Goal: Find specific page/section: Find specific page/section

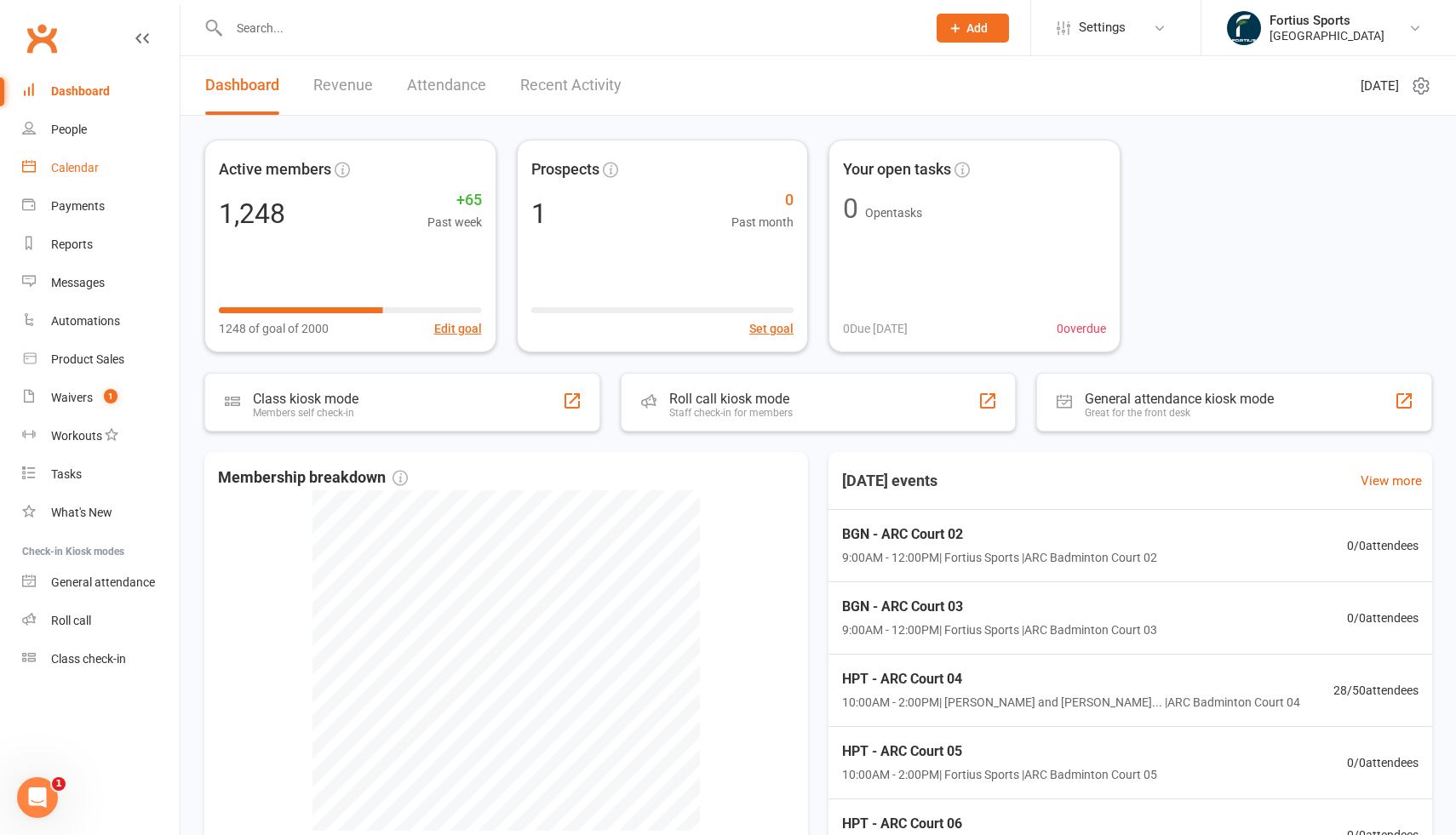
click at [78, 170] on div "Calendar" at bounding box center [75, 168] width 48 height 14
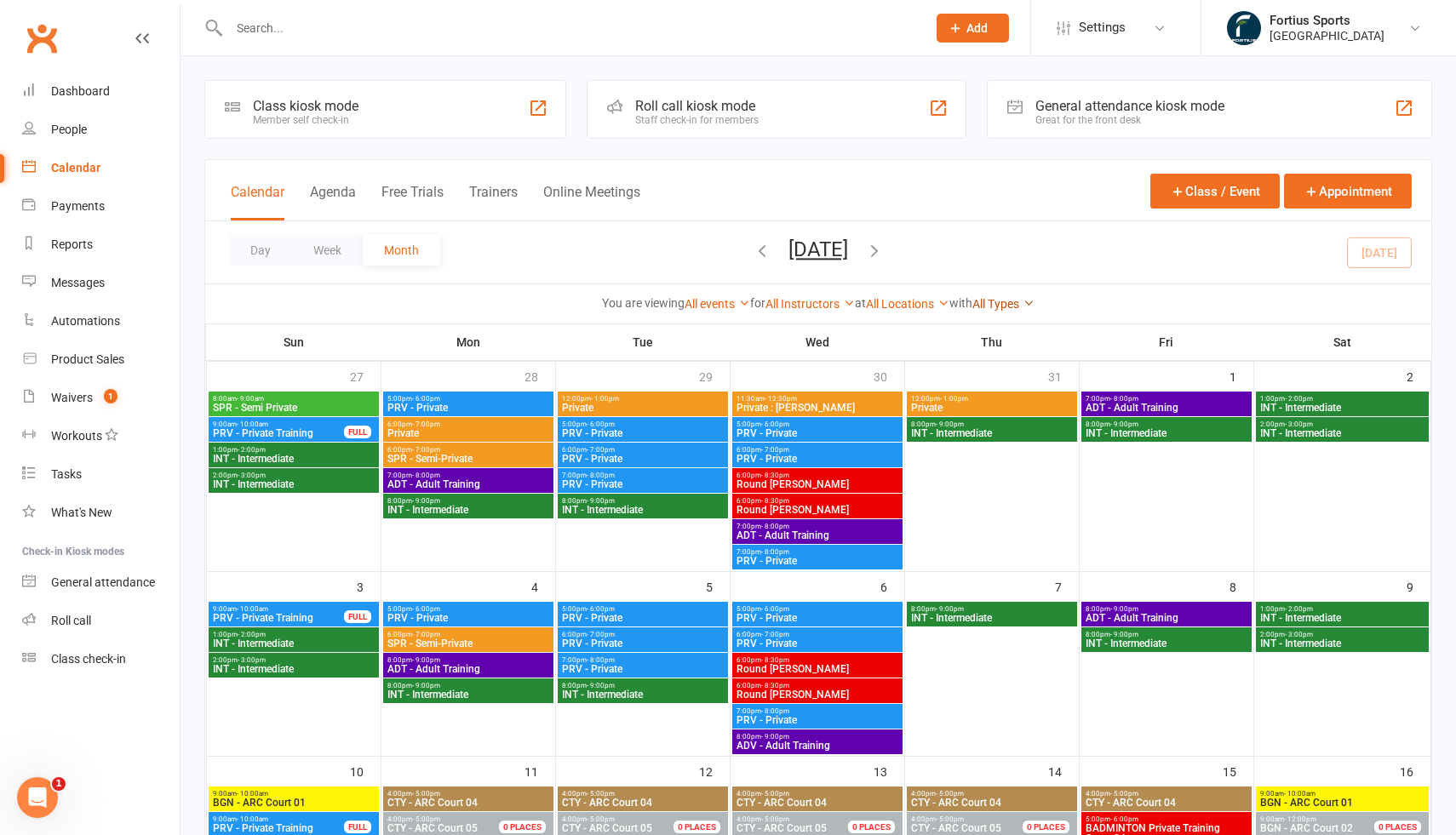
click at [1027, 301] on link "All Types" at bounding box center [1004, 305] width 62 height 14
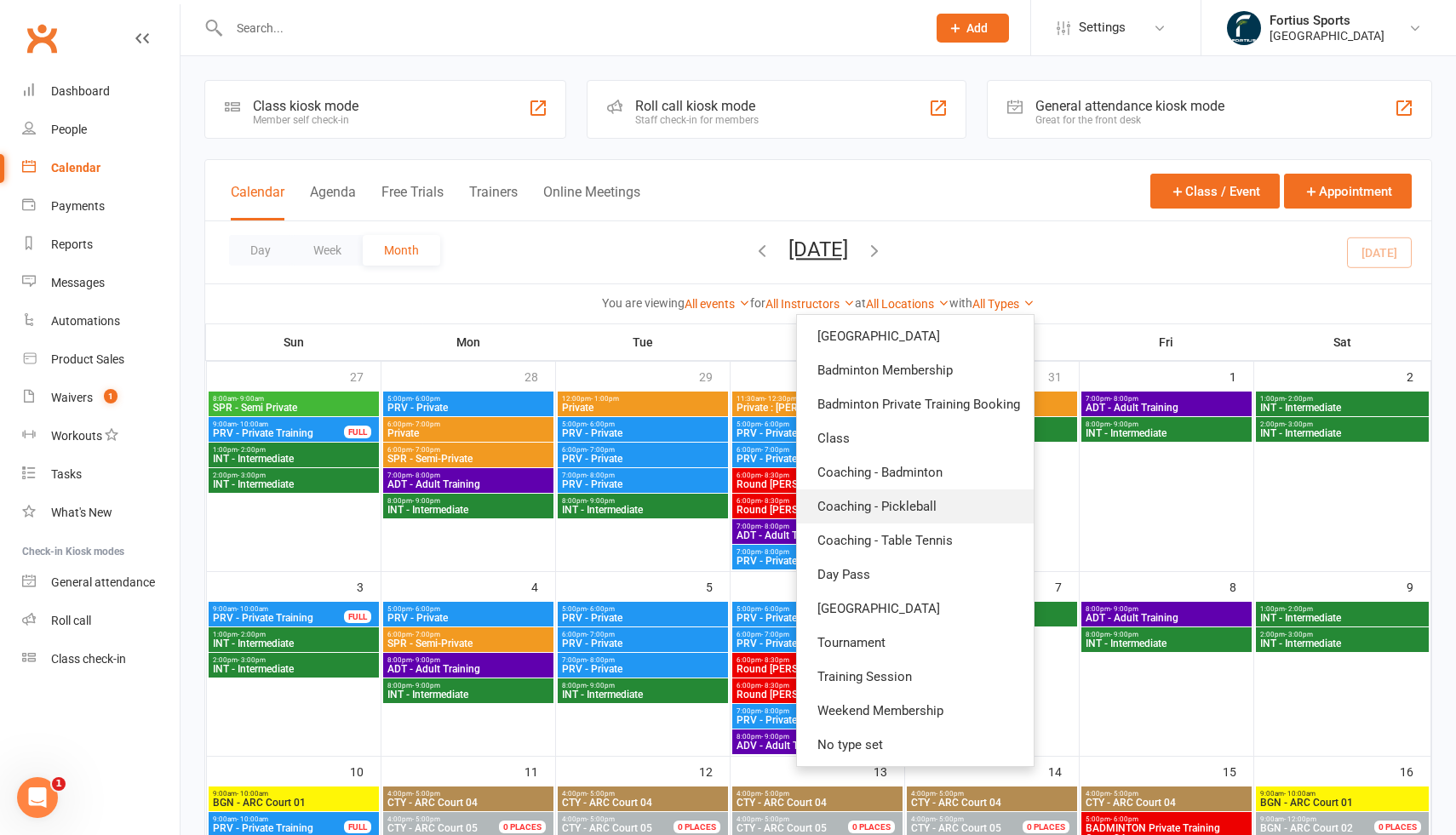
click at [939, 510] on link "Coaching - Pickleball" at bounding box center [915, 506] width 237 height 34
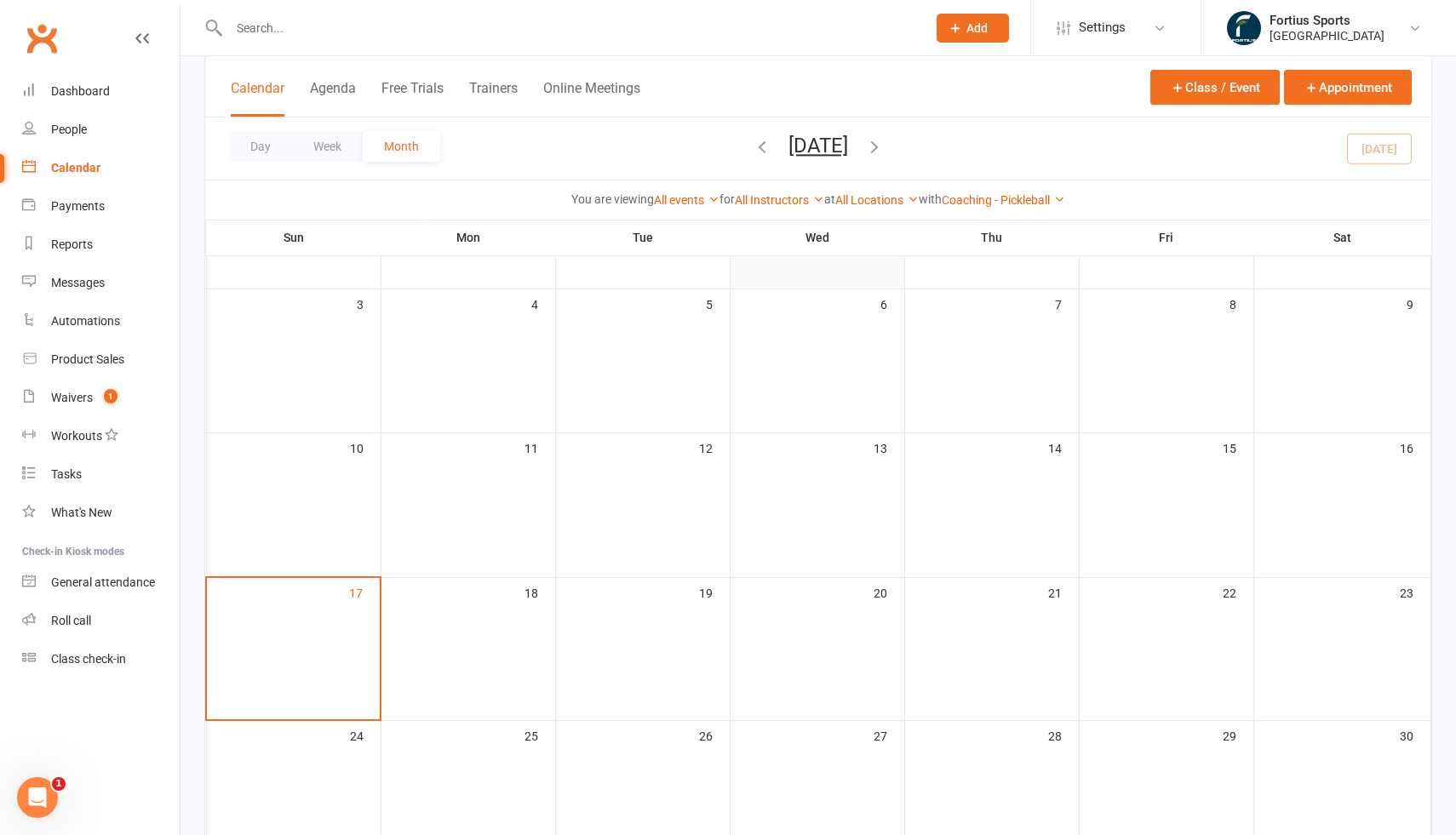
scroll to position [238, 0]
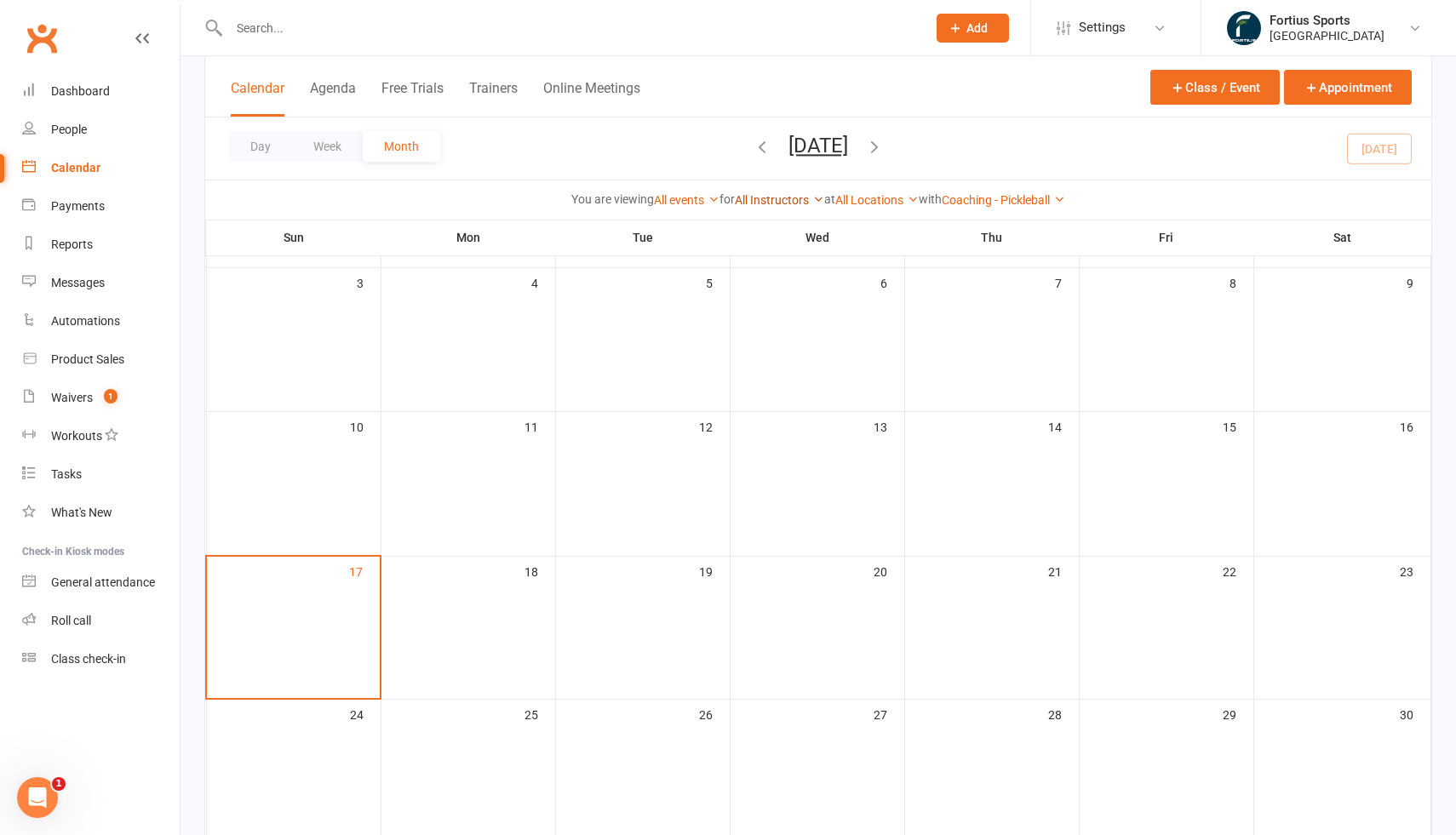
click at [803, 198] on link "All Instructors" at bounding box center [780, 201] width 90 height 14
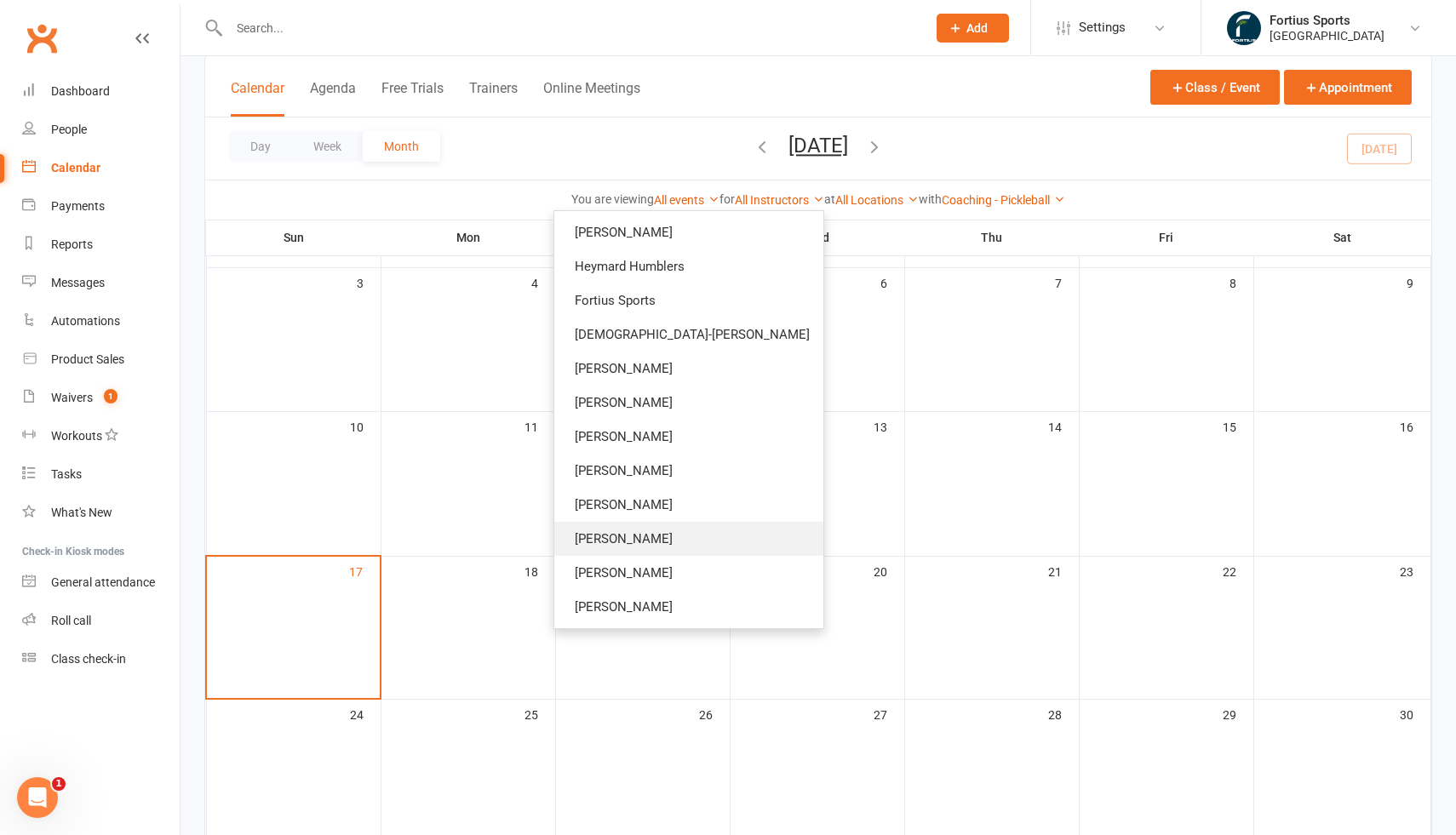
click at [718, 542] on link "[PERSON_NAME]" at bounding box center [688, 539] width 269 height 34
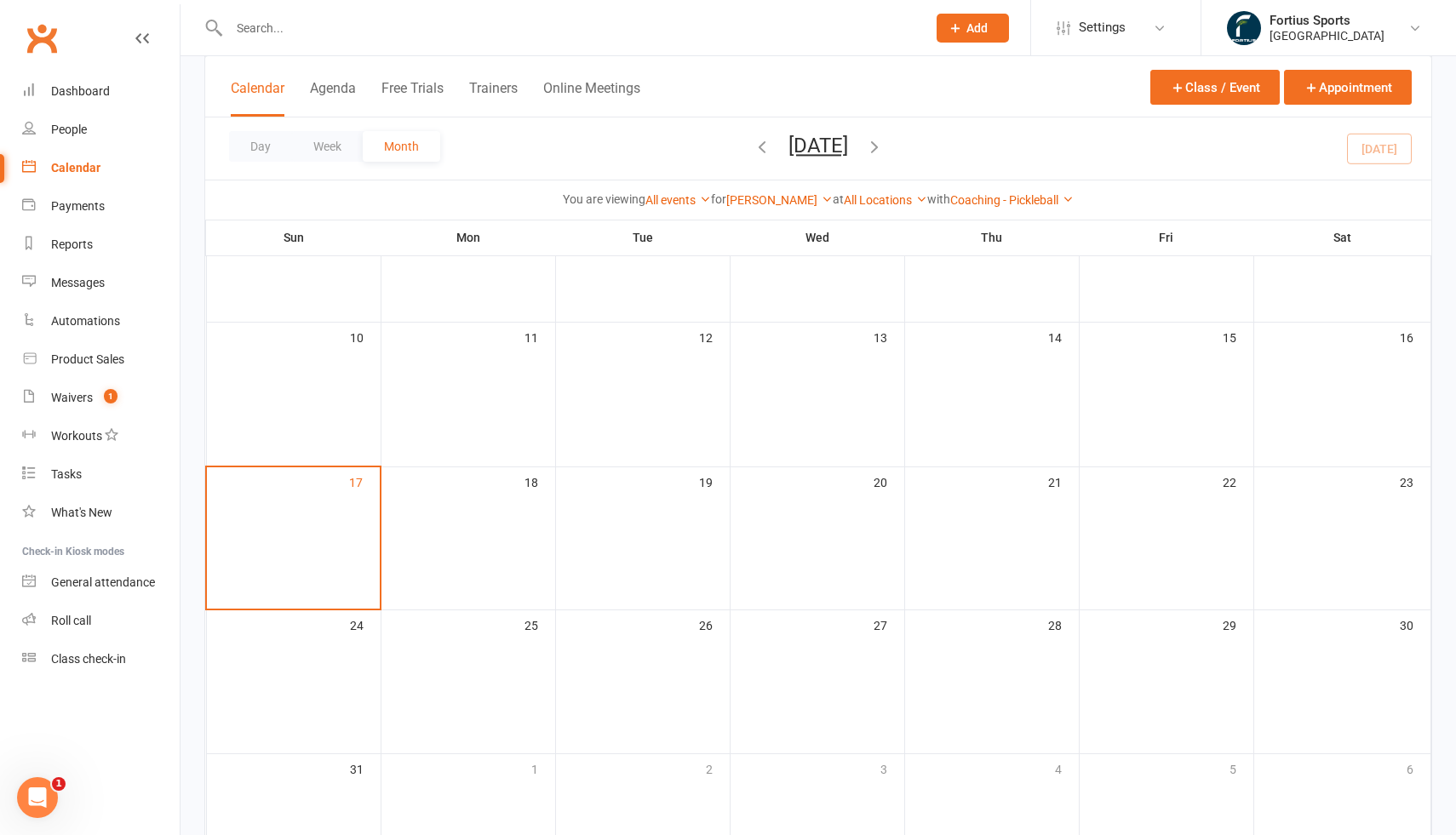
scroll to position [309, 0]
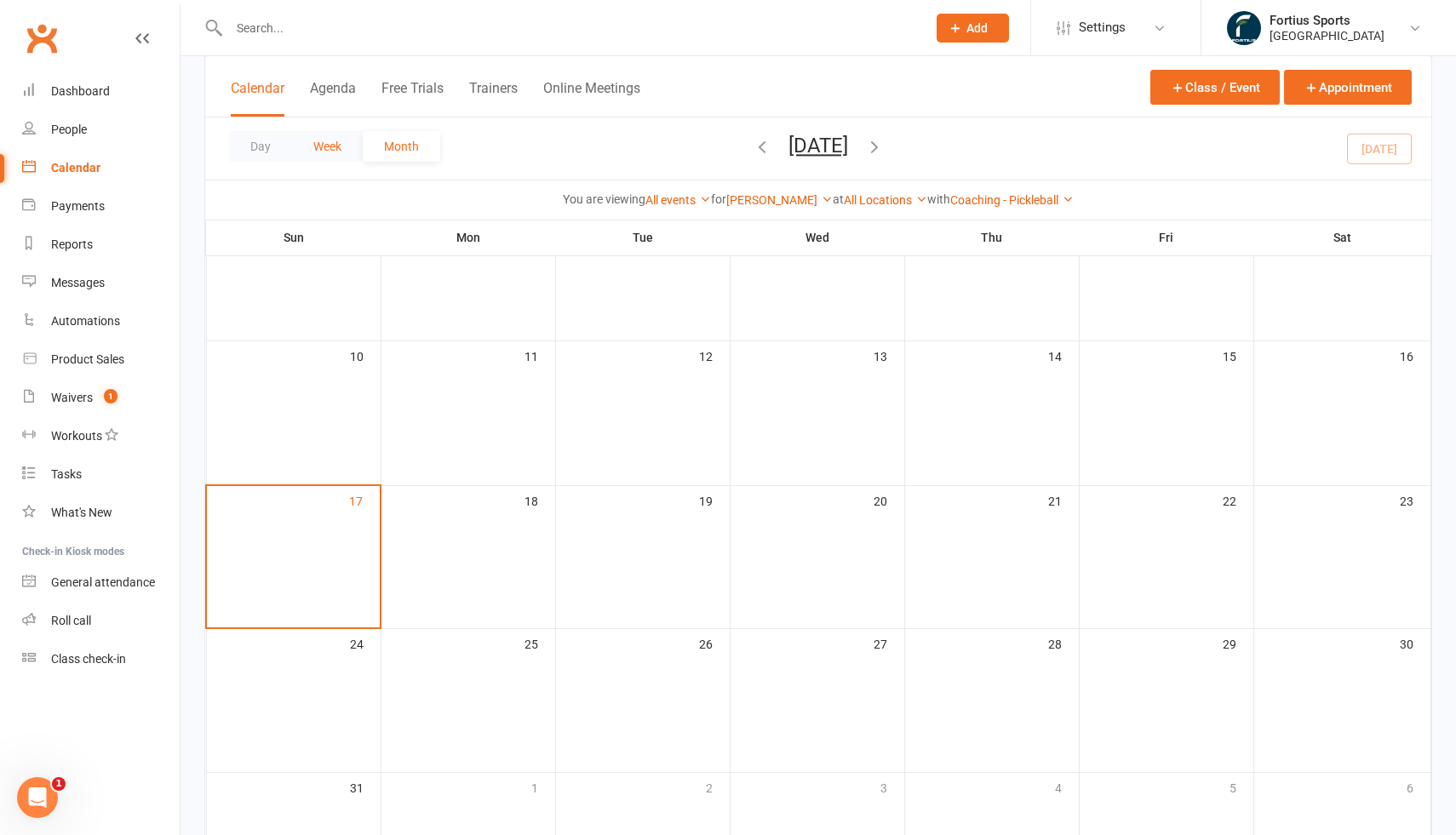
click at [320, 133] on button "Week" at bounding box center [327, 146] width 71 height 31
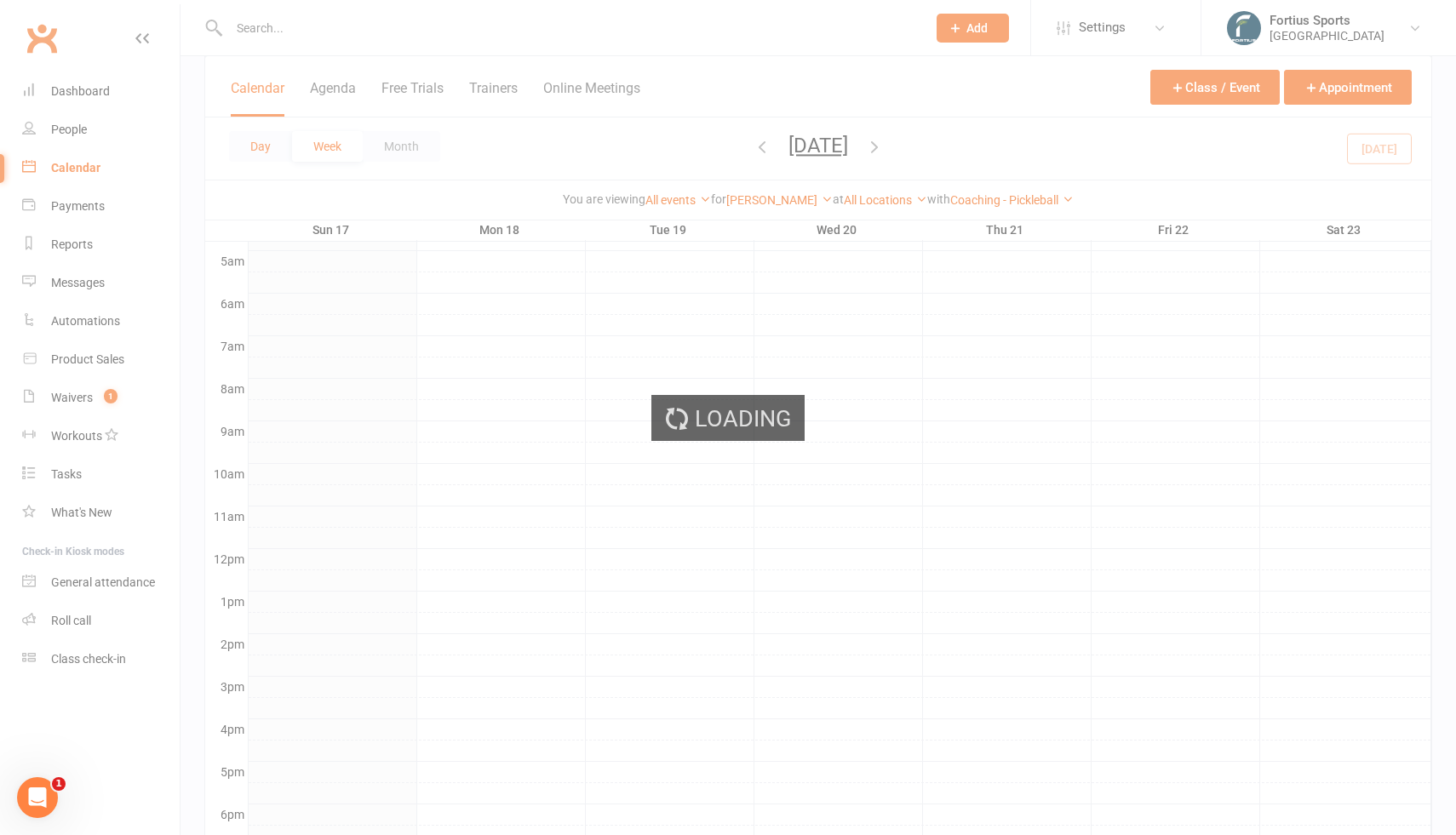
scroll to position [376, 0]
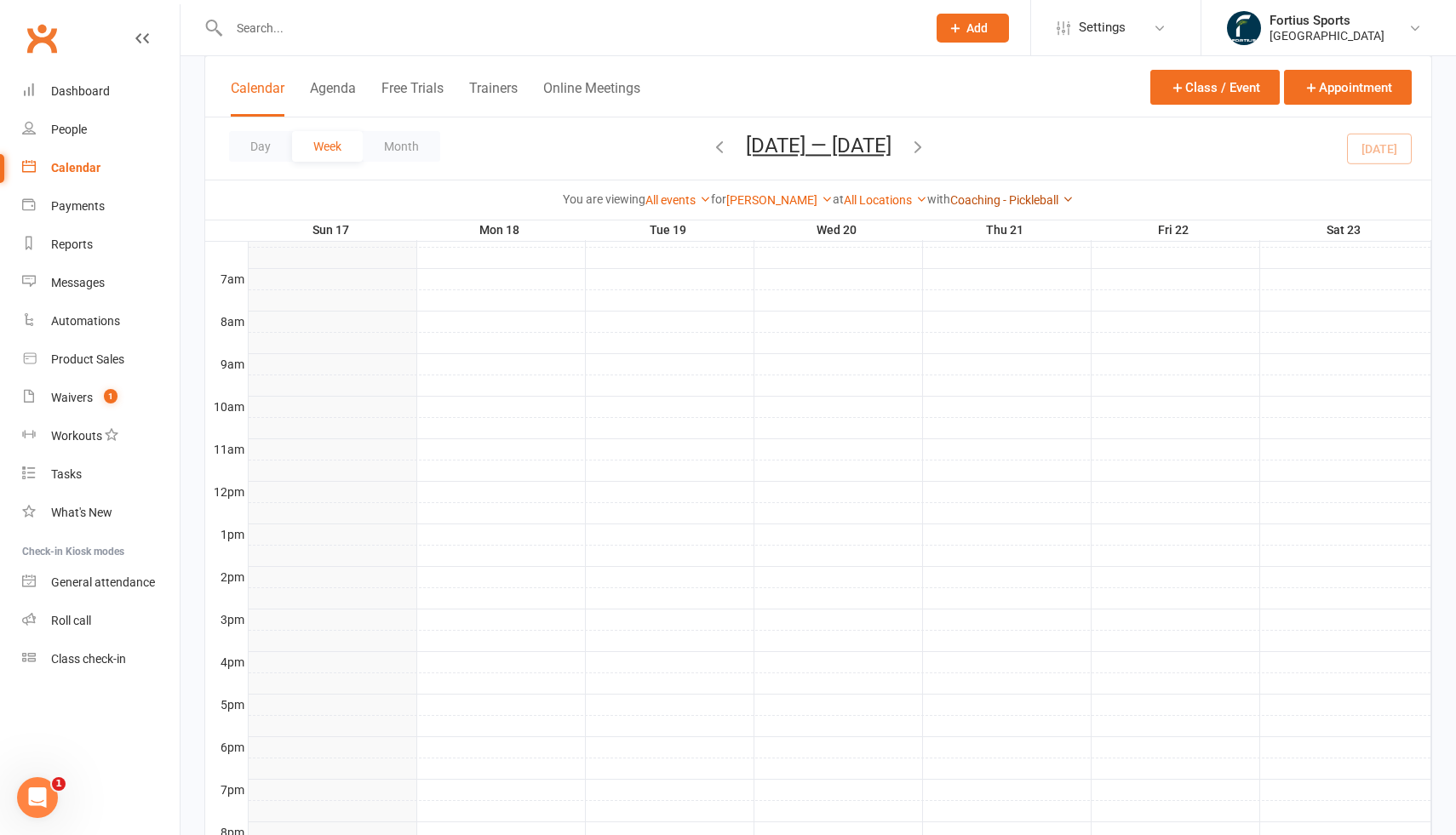
click at [1009, 202] on link "Coaching - Pickleball" at bounding box center [1012, 201] width 124 height 14
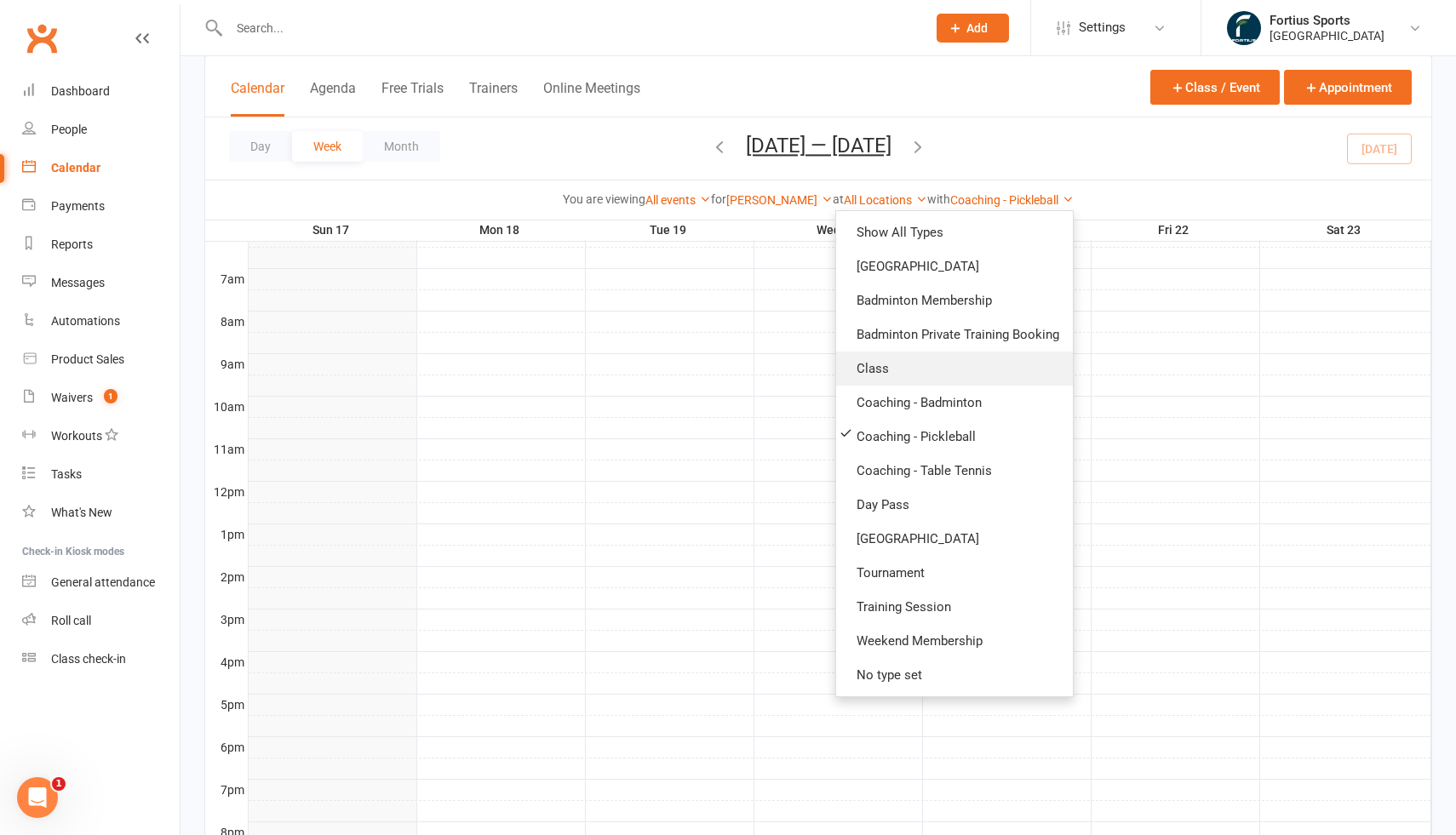
click at [902, 367] on link "Class" at bounding box center [954, 369] width 237 height 34
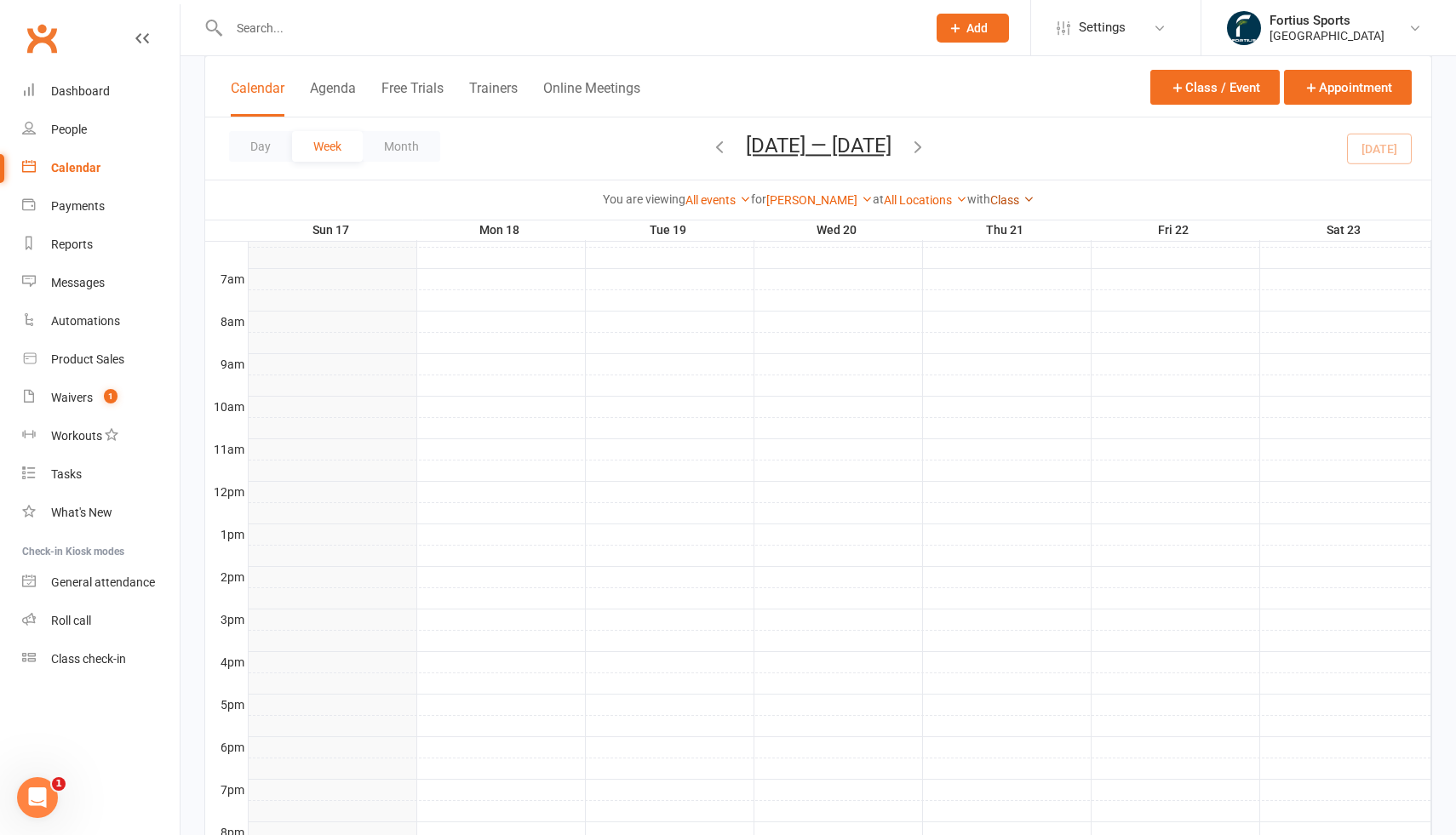
click at [1025, 202] on link "Class" at bounding box center [1012, 201] width 44 height 14
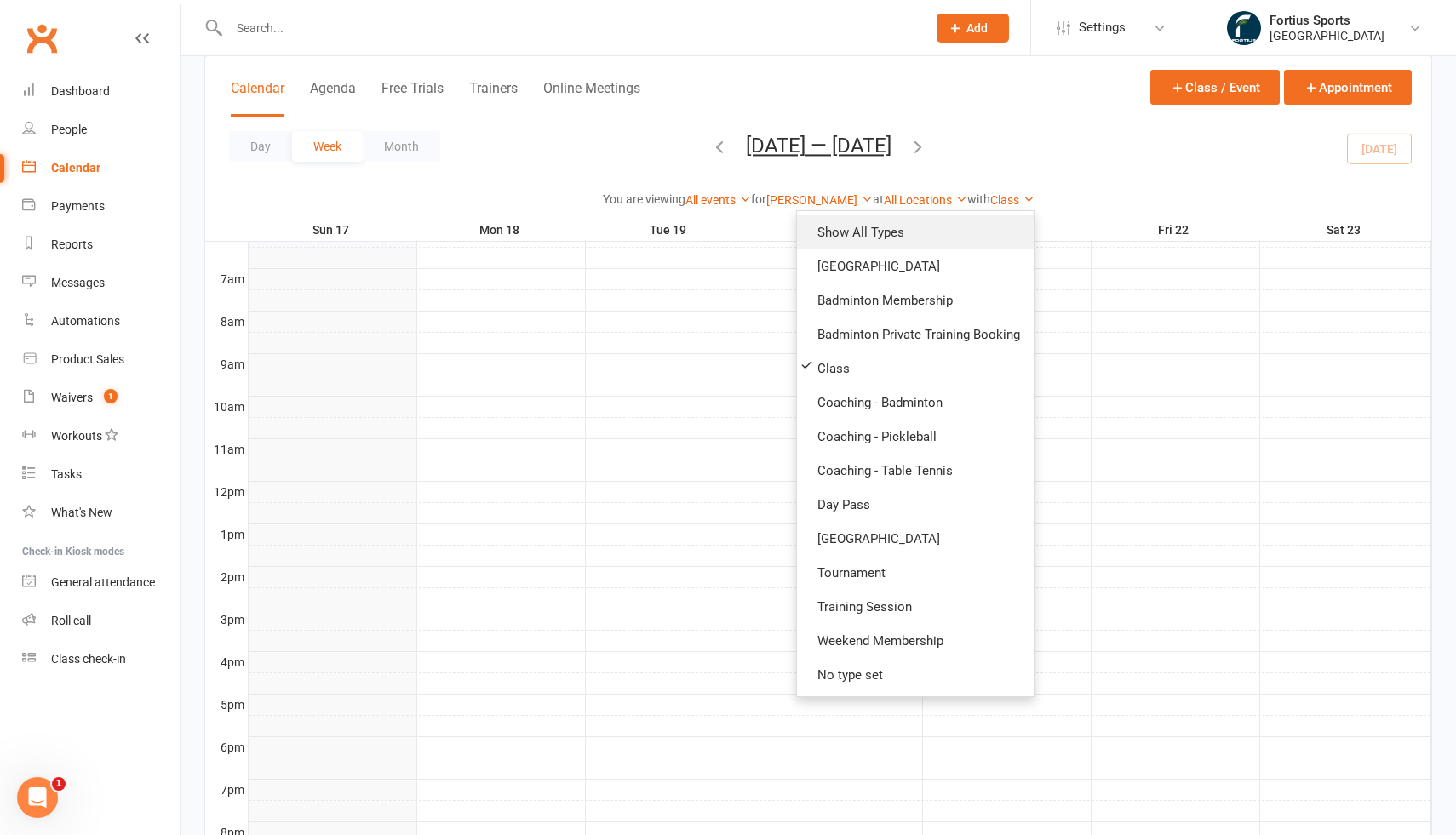
click at [932, 232] on link "Show All Types" at bounding box center [915, 233] width 237 height 34
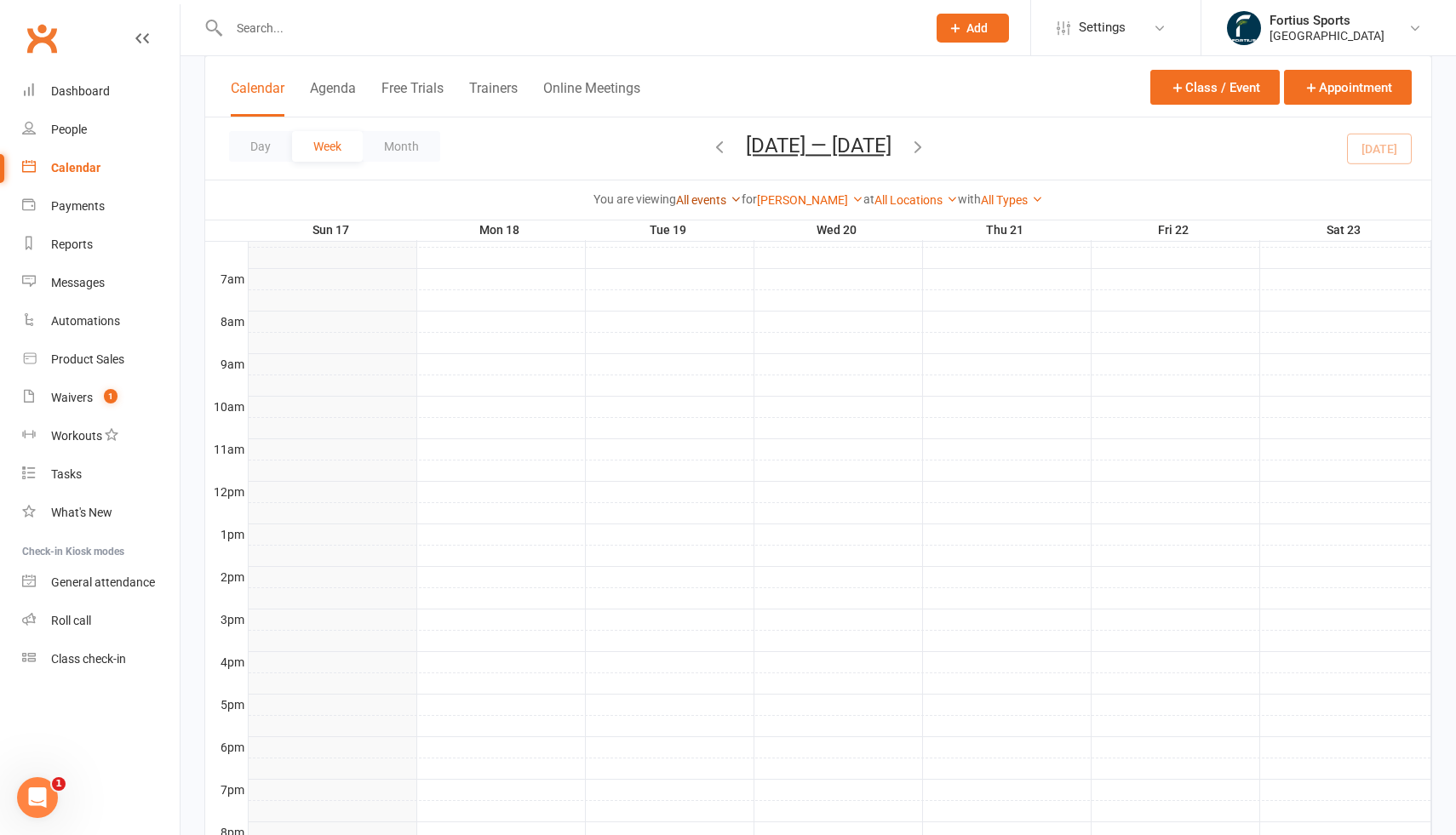
click at [718, 203] on link "All events" at bounding box center [709, 201] width 66 height 14
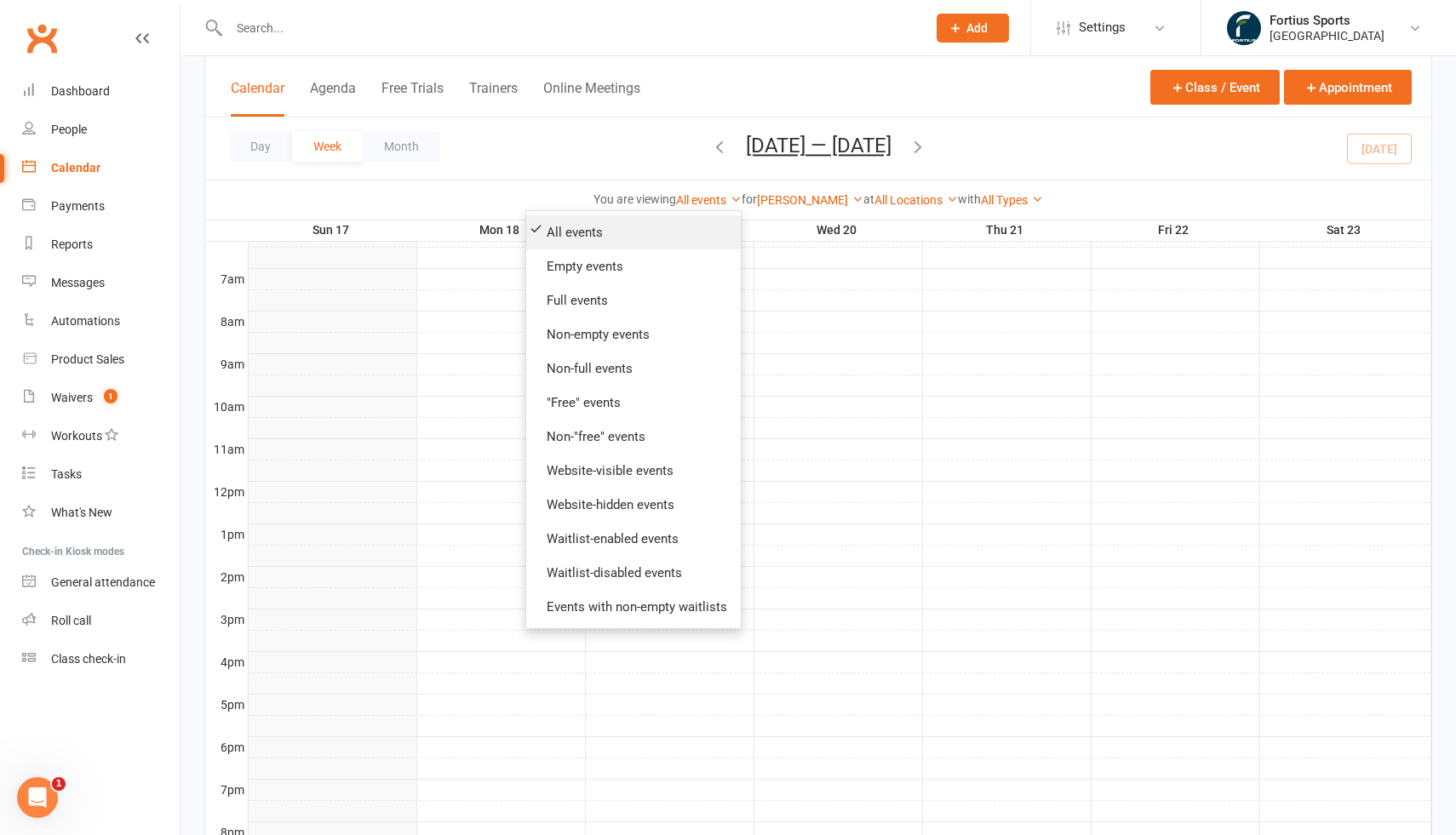
click at [597, 238] on link "All events" at bounding box center [633, 233] width 215 height 34
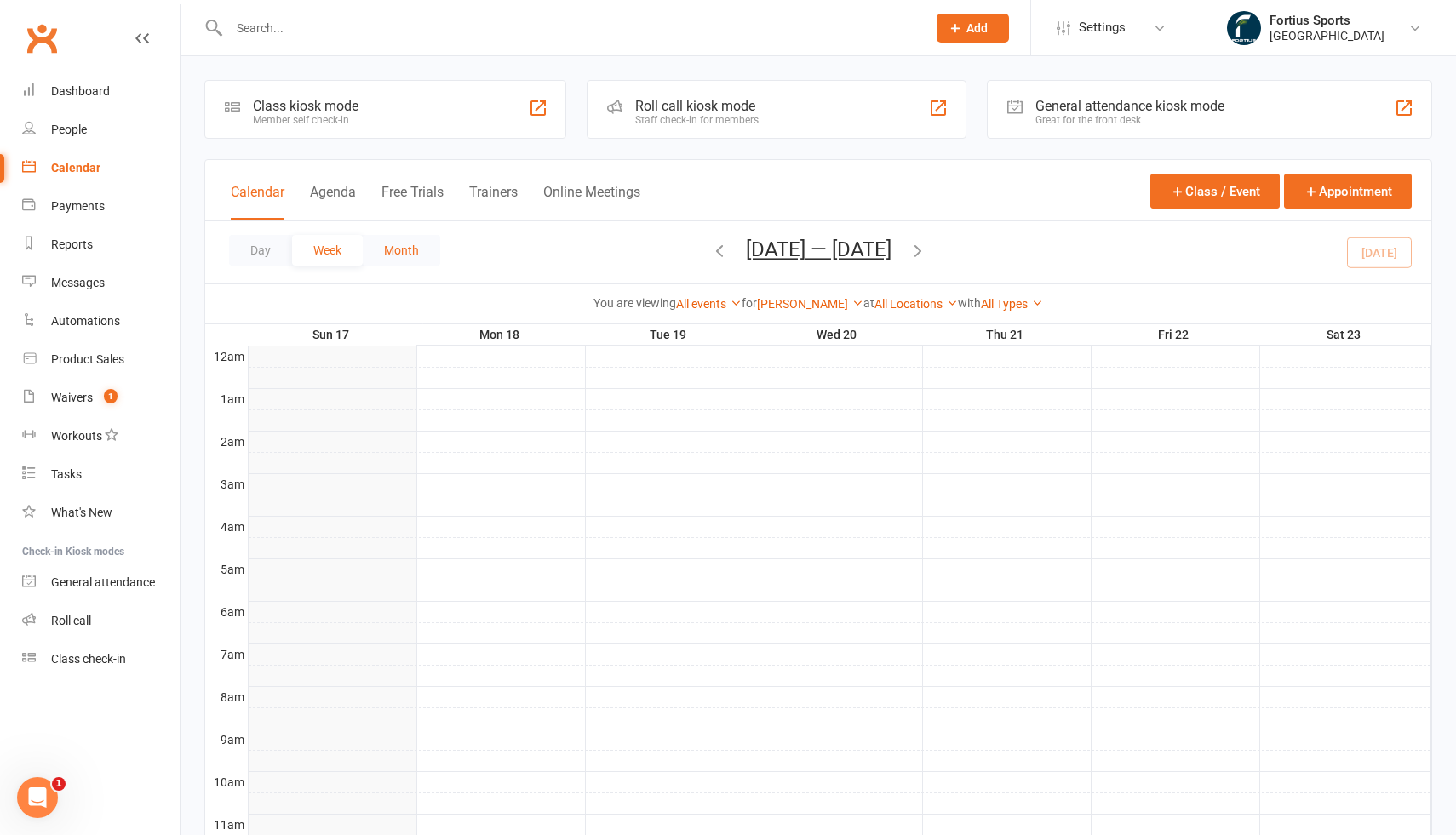
click at [407, 259] on button "Month" at bounding box center [401, 250] width 78 height 31
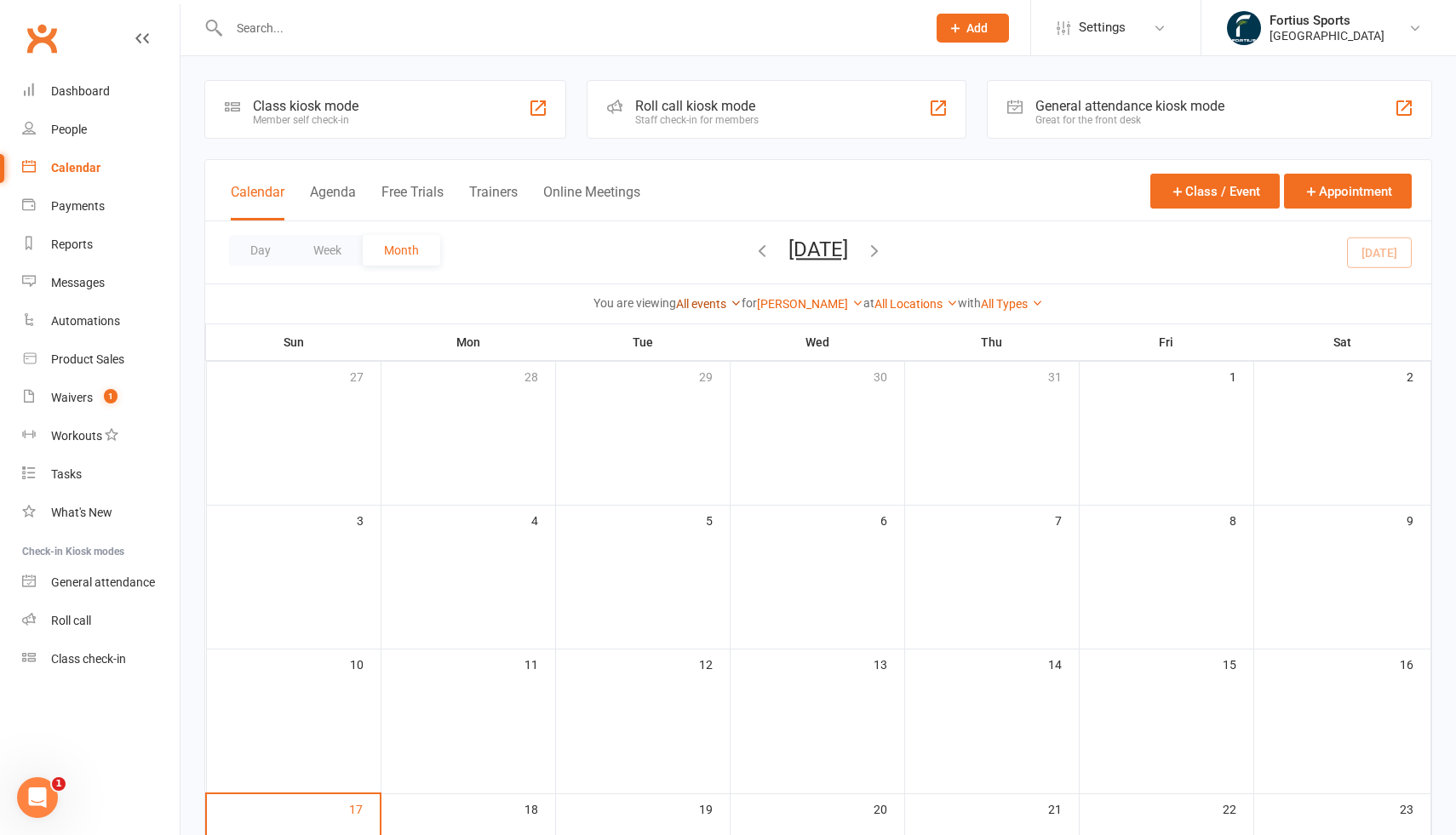
click at [721, 305] on link "All events" at bounding box center [709, 305] width 66 height 14
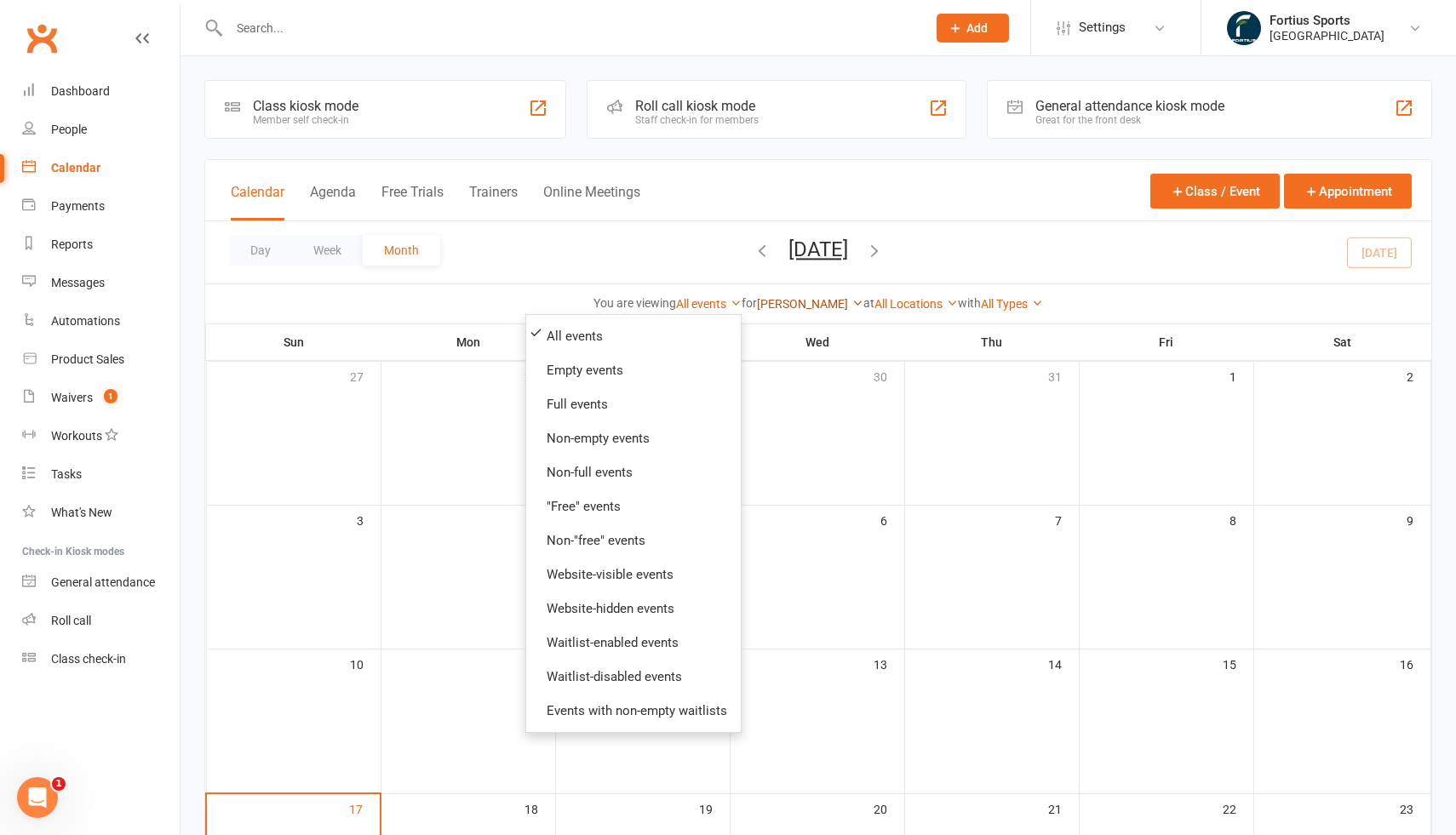
click at [837, 303] on link "[PERSON_NAME]" at bounding box center [810, 305] width 107 height 14
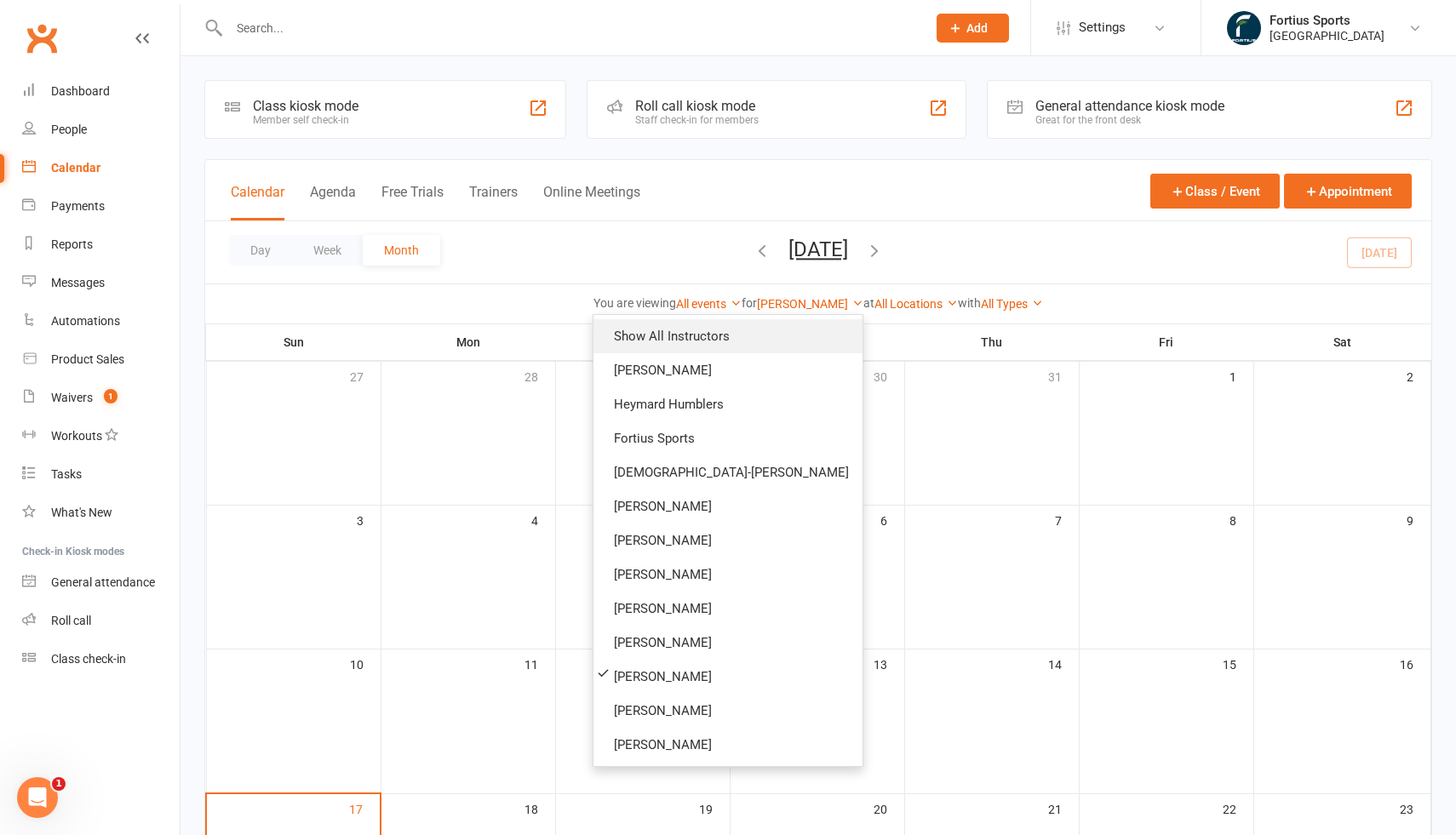
click at [782, 338] on link "Show All Instructors" at bounding box center [727, 337] width 269 height 34
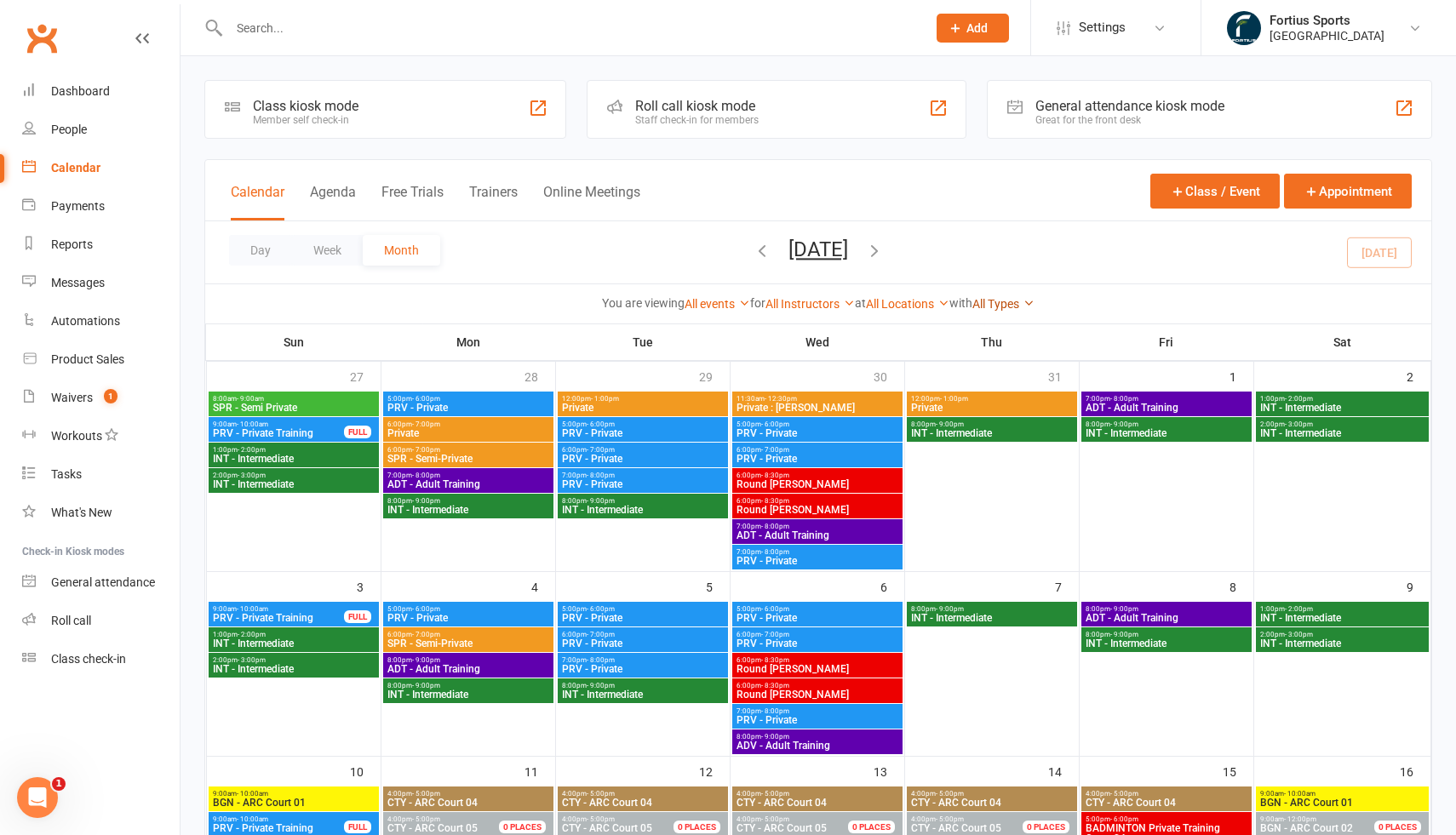
click at [1025, 306] on link "All Types" at bounding box center [1004, 305] width 62 height 14
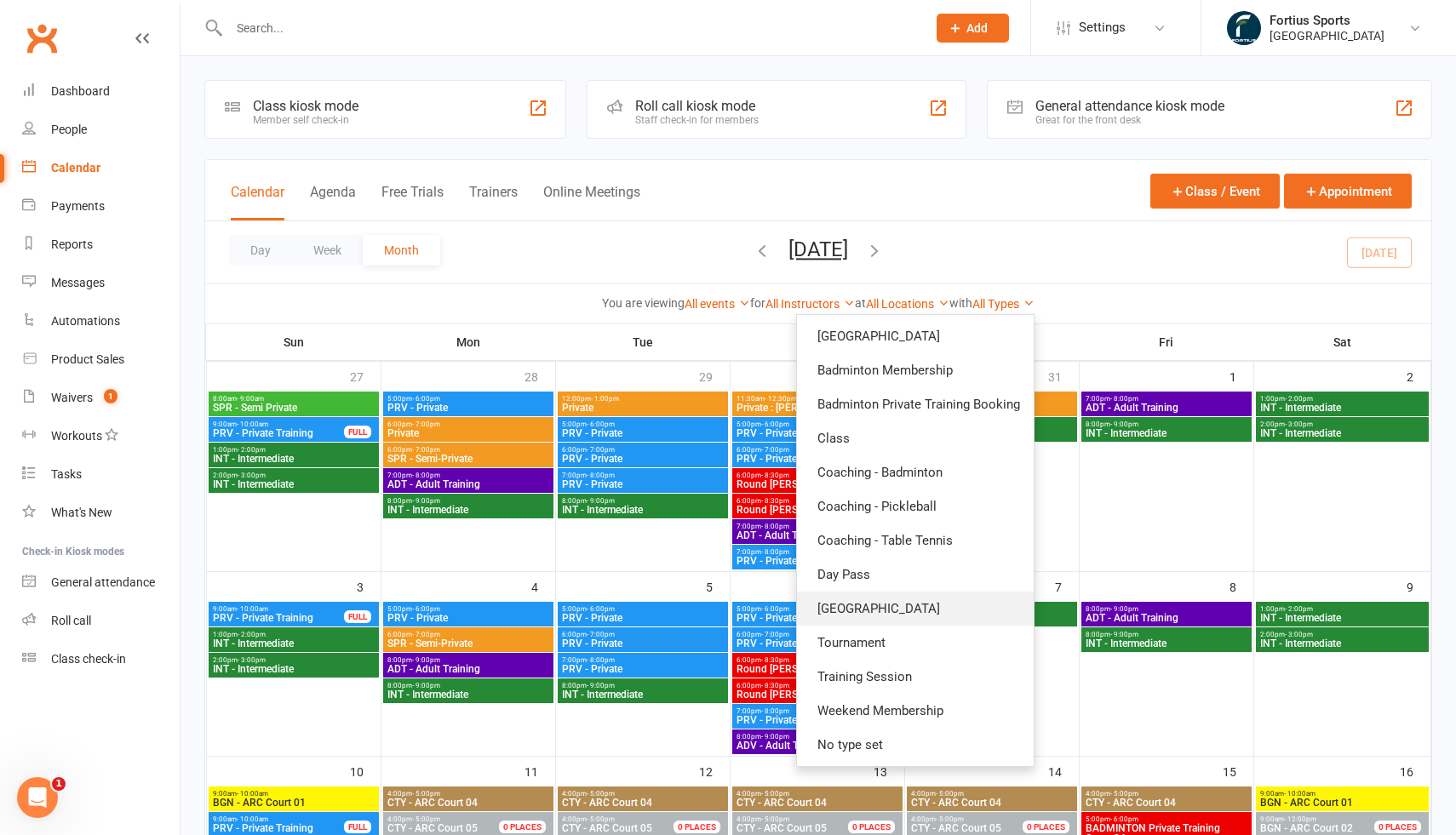
click at [893, 614] on link "[GEOGRAPHIC_DATA]" at bounding box center [915, 608] width 237 height 34
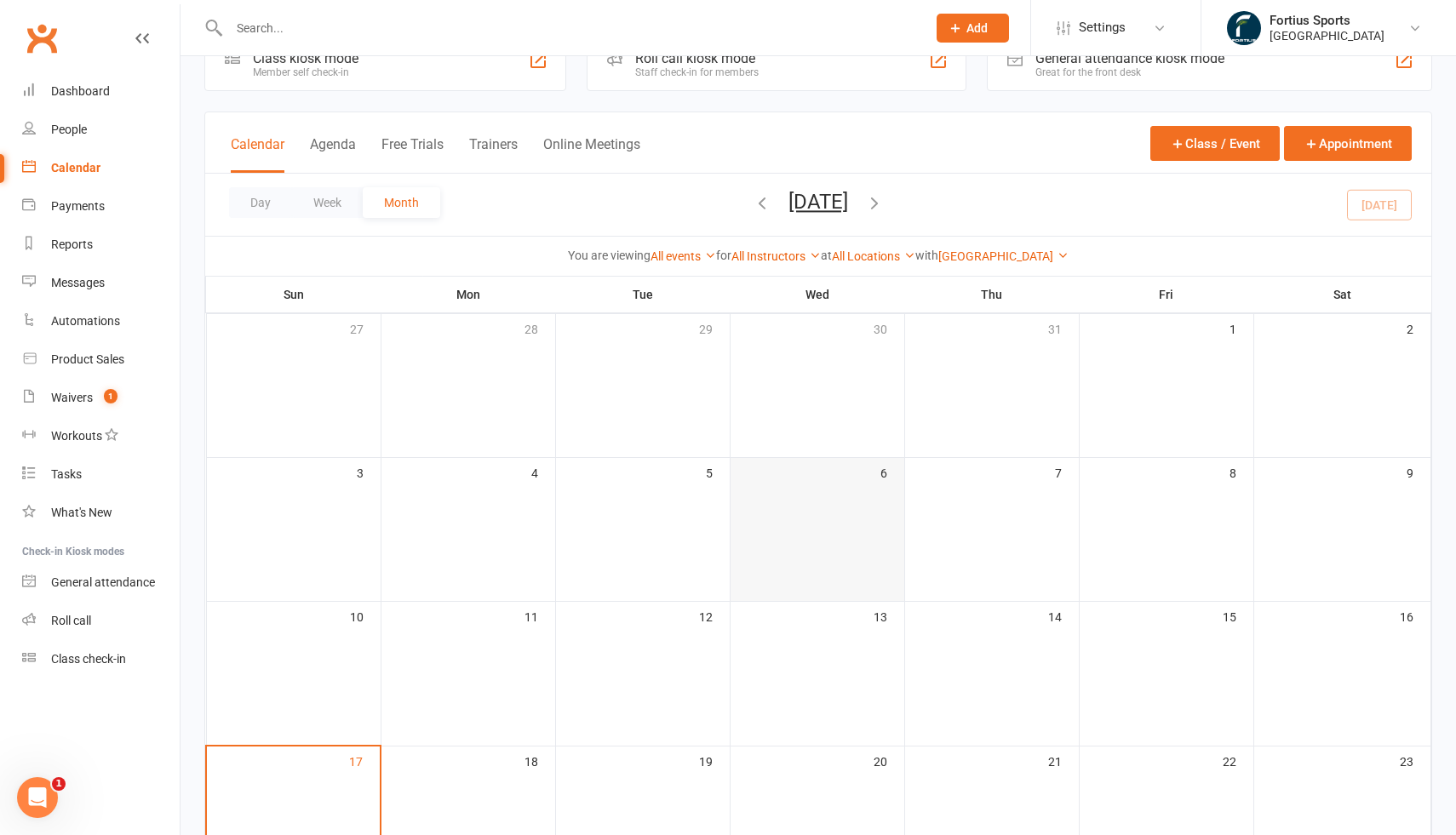
scroll to position [63, 0]
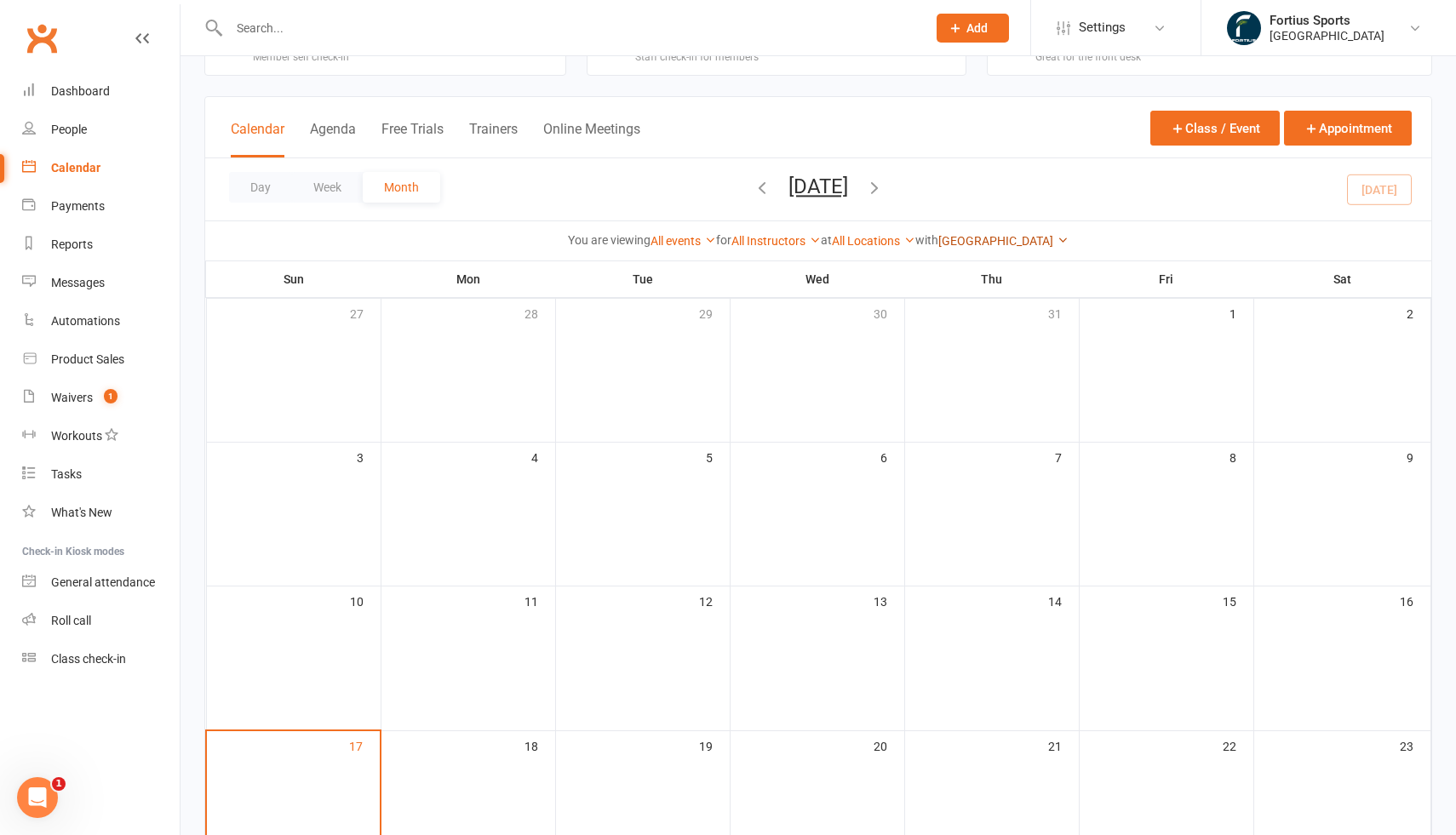
click at [1037, 241] on link "[GEOGRAPHIC_DATA]" at bounding box center [1003, 241] width 130 height 14
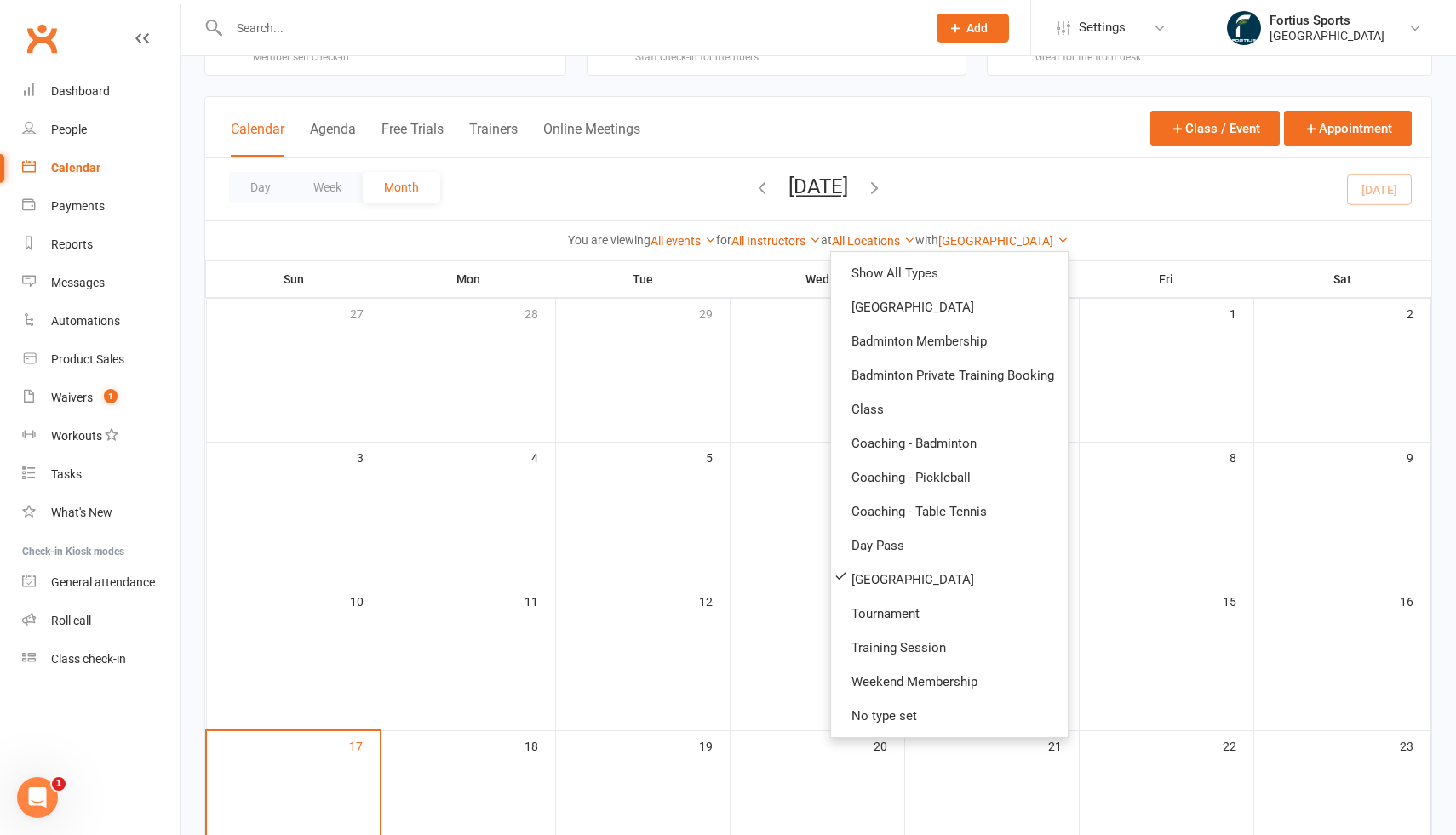
click at [953, 157] on div "Calendar Agenda Free Trials Trainers Online Meetings Class / Event Appointment" at bounding box center [818, 127] width 1226 height 61
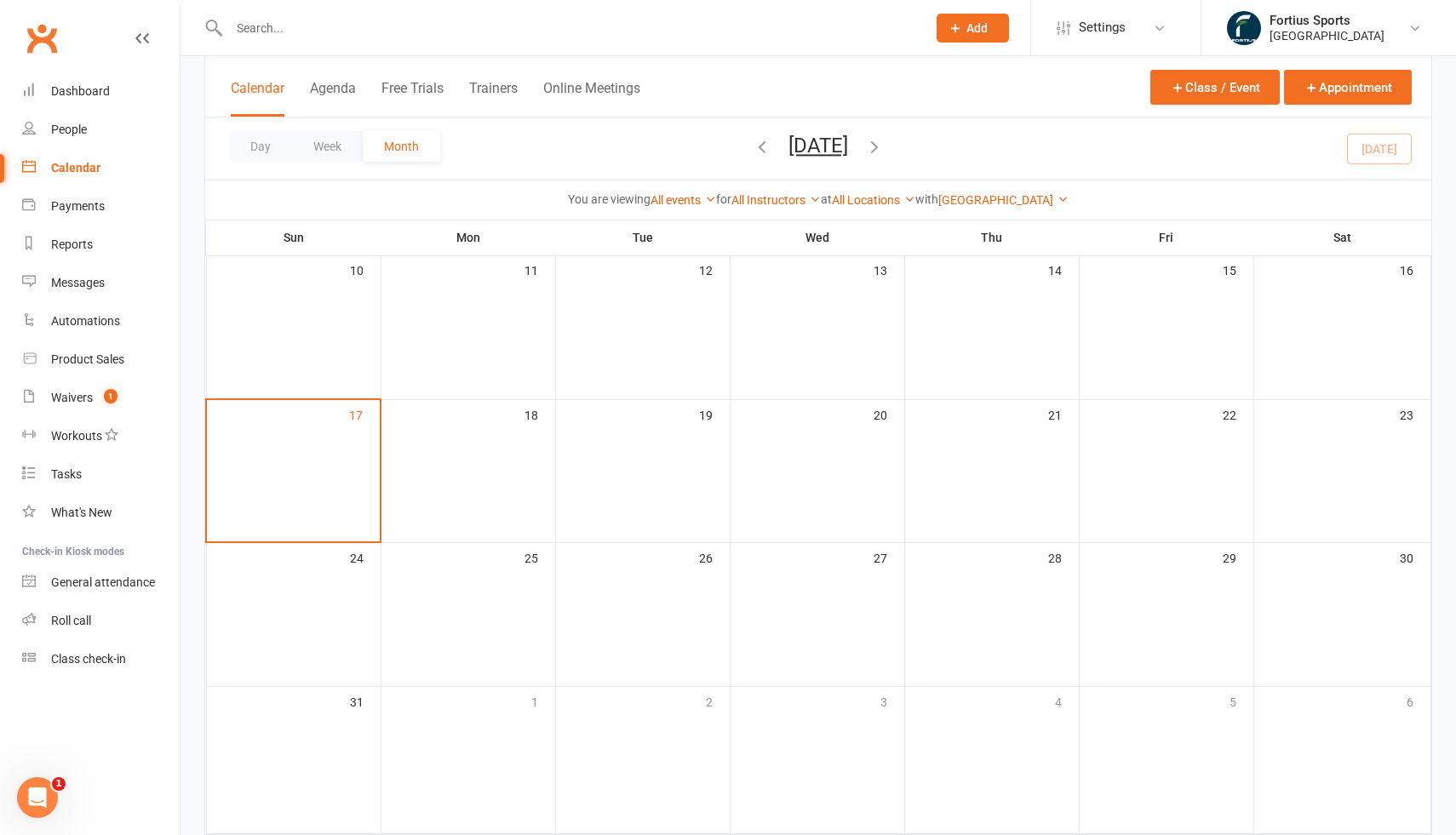
scroll to position [396, 0]
